Goal: Navigation & Orientation: Find specific page/section

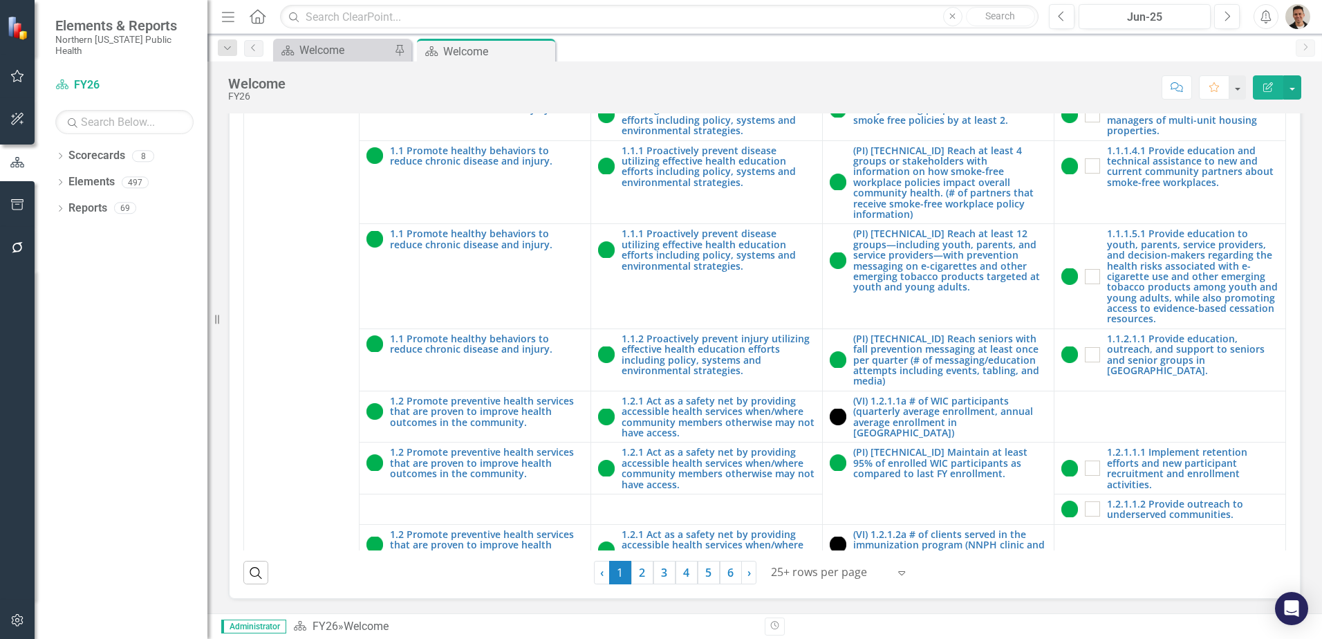
scroll to position [553, 0]
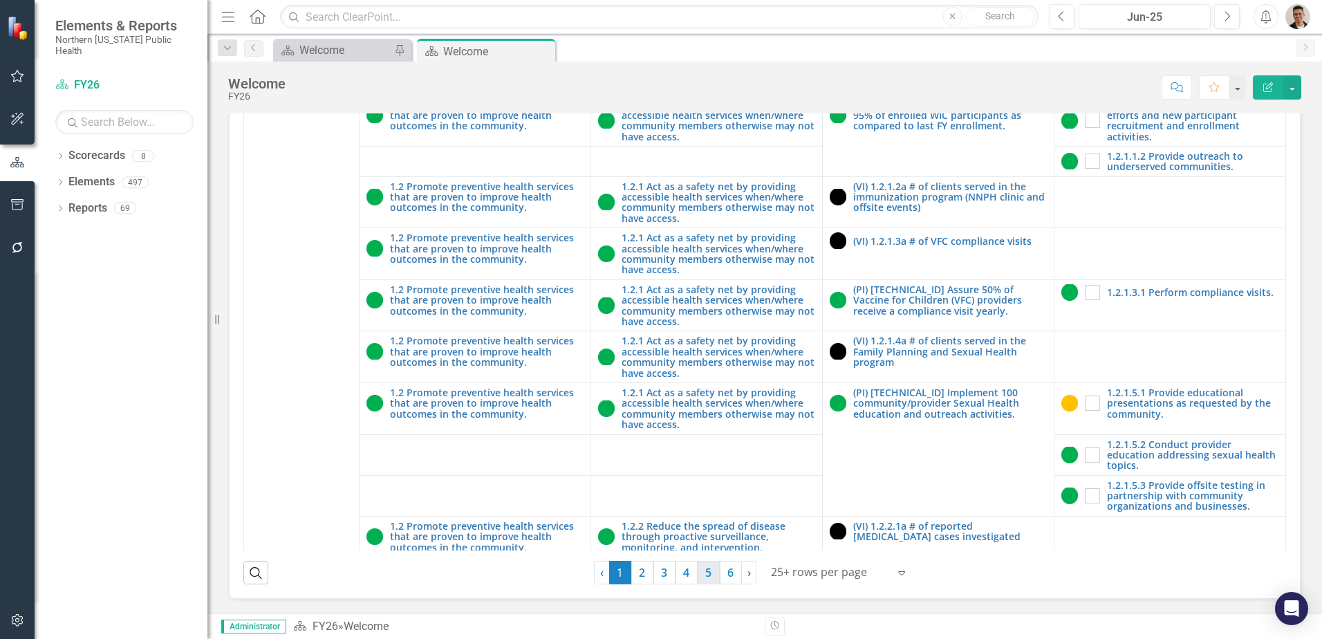
click at [709, 573] on link "5" at bounding box center [709, 573] width 22 height 24
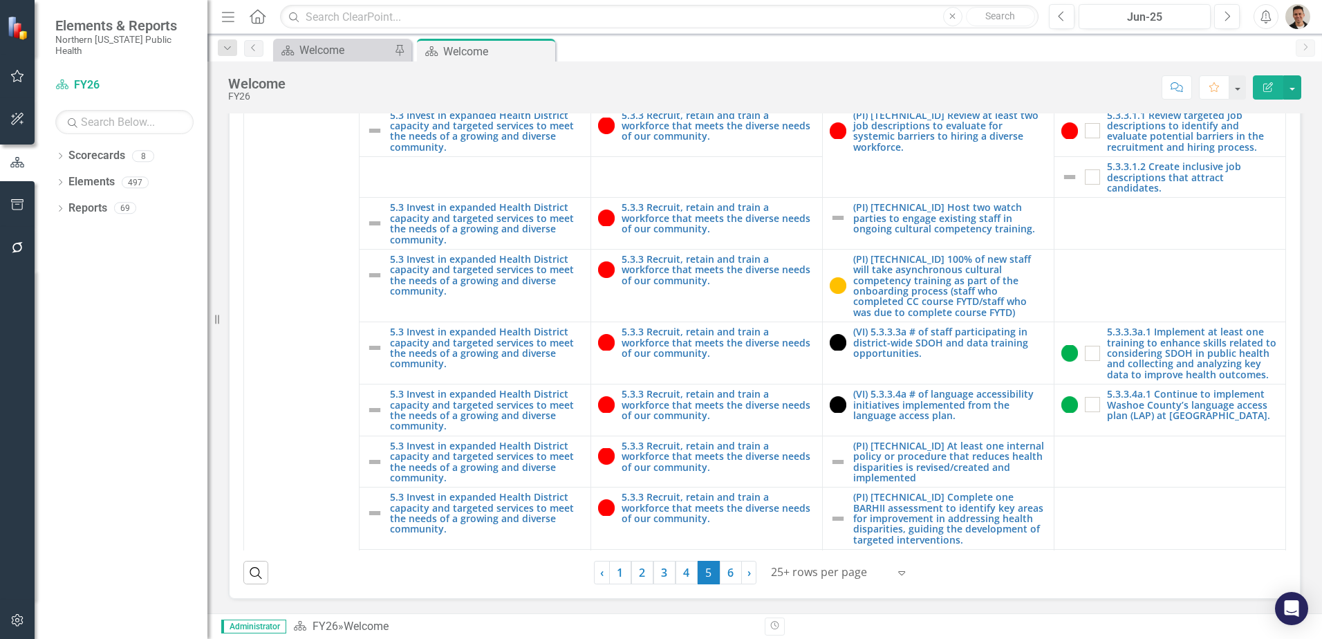
scroll to position [2006, 0]
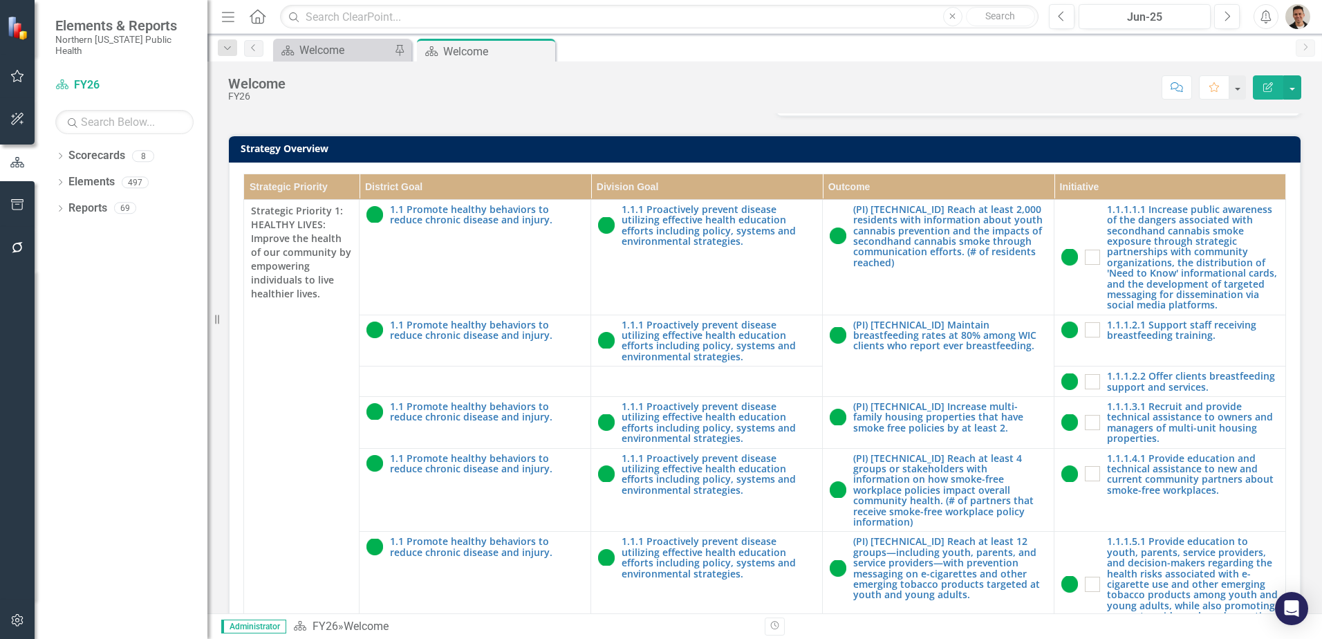
scroll to position [395, 0]
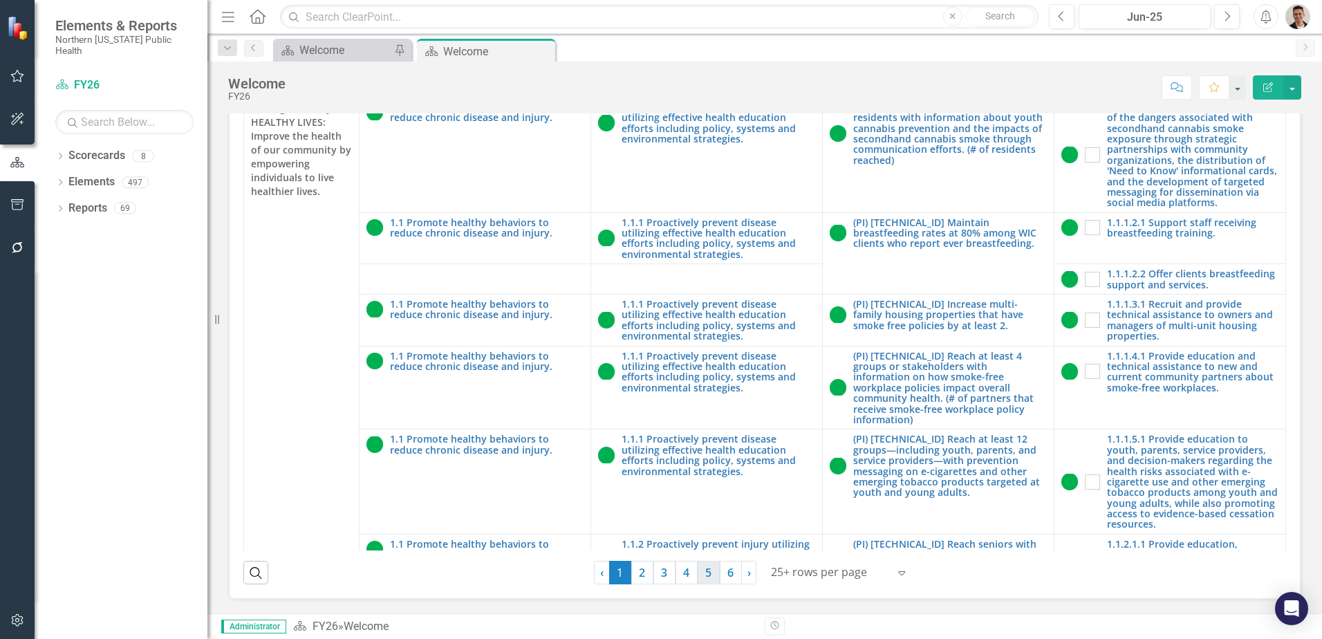
click at [701, 569] on link "5" at bounding box center [709, 573] width 22 height 24
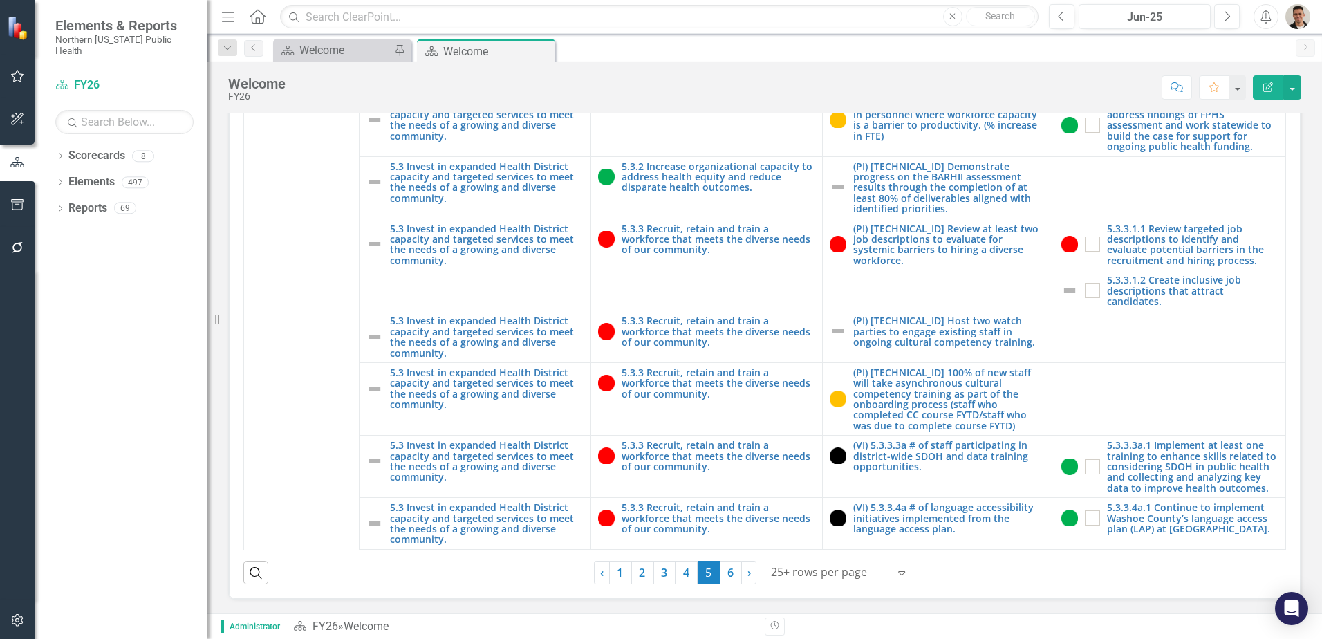
scroll to position [1798, 0]
